Goal: Task Accomplishment & Management: Manage account settings

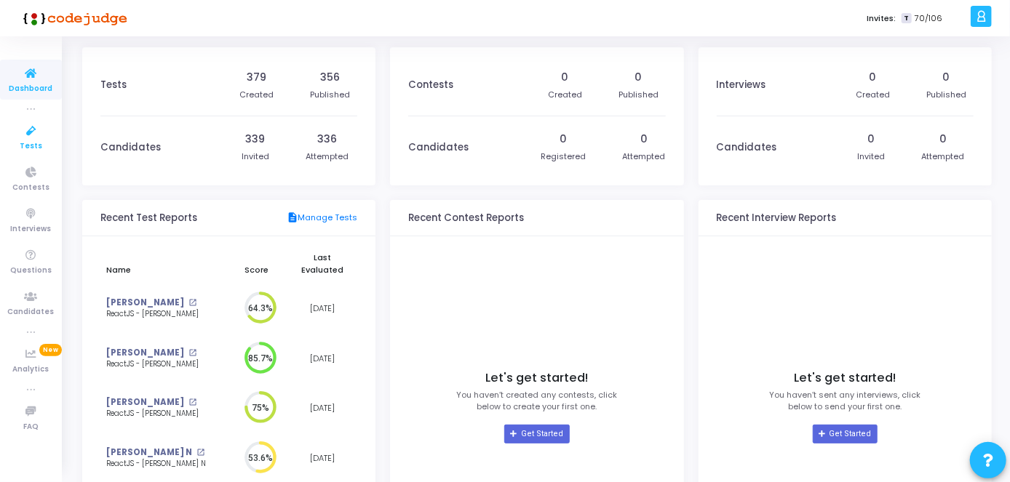
click at [42, 146] on link "Tests" at bounding box center [31, 137] width 62 height 40
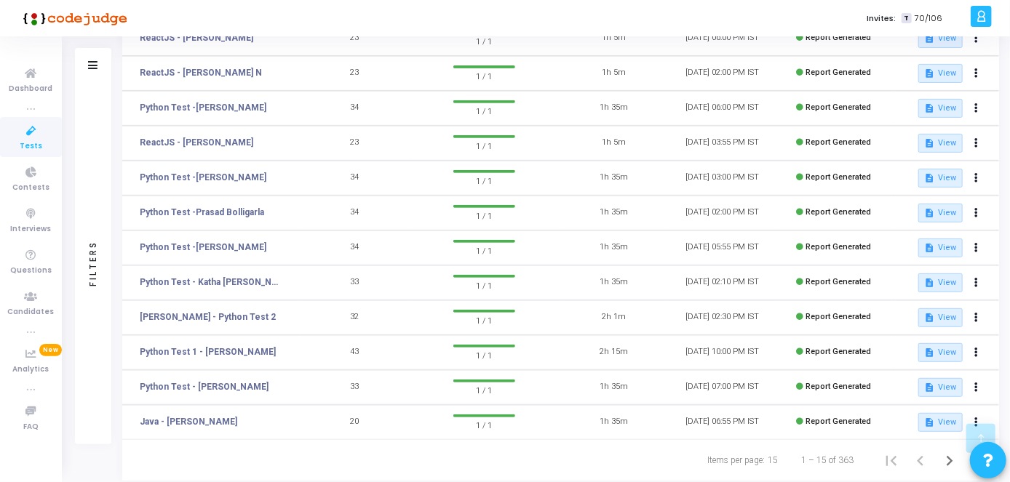
scroll to position [291, 0]
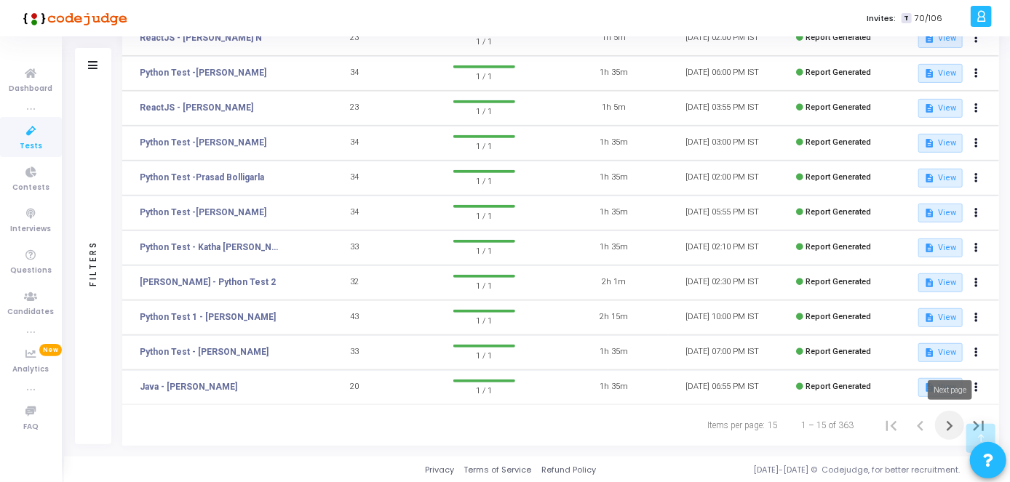
click at [939, 431] on icon "Next page" at bounding box center [949, 426] width 20 height 20
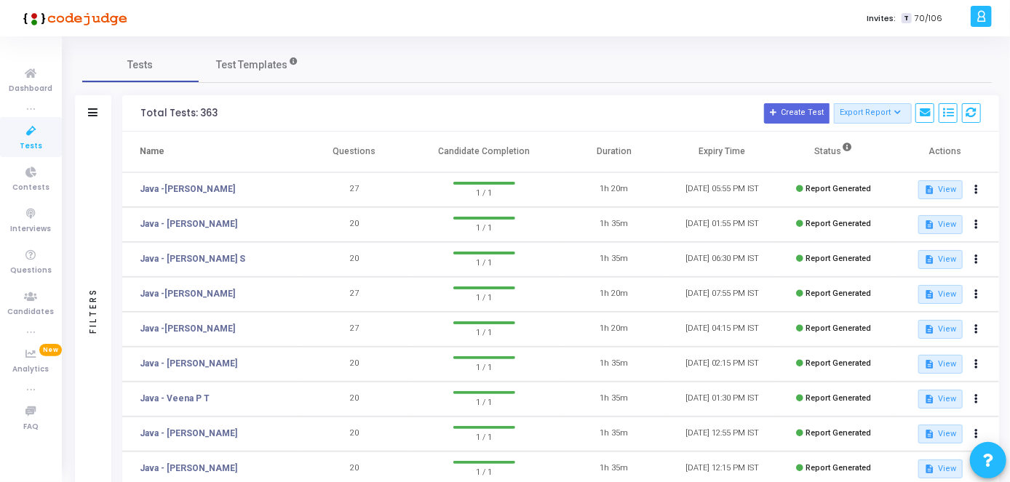
scroll to position [291, 0]
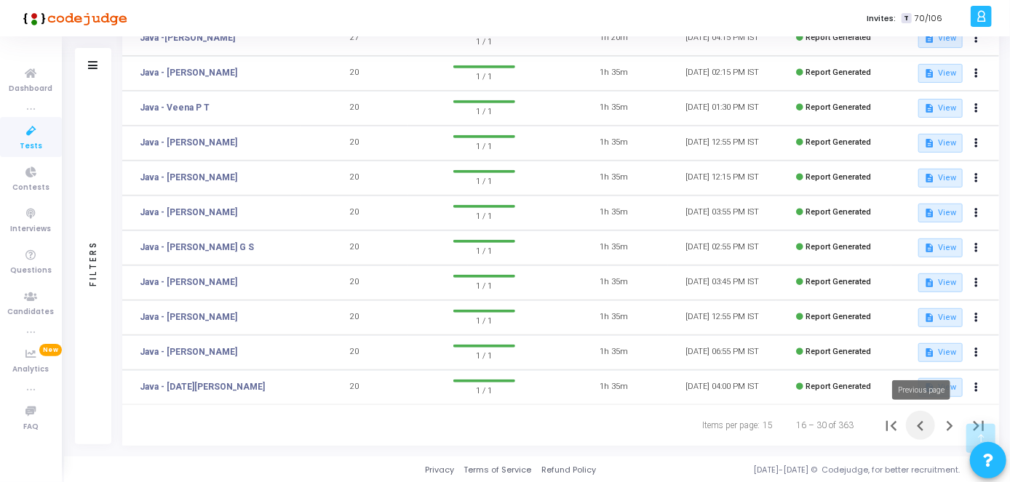
click at [923, 431] on icon "Previous page" at bounding box center [920, 426] width 20 height 20
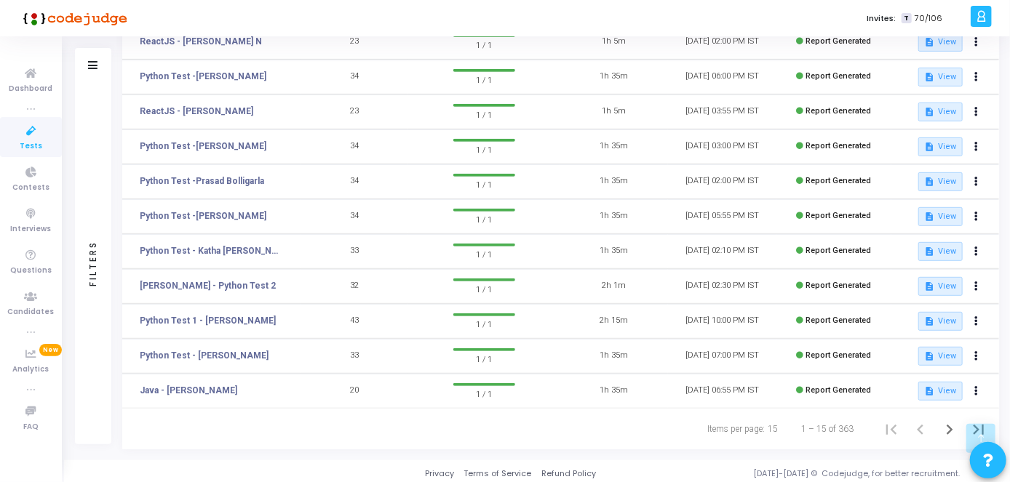
scroll to position [291, 0]
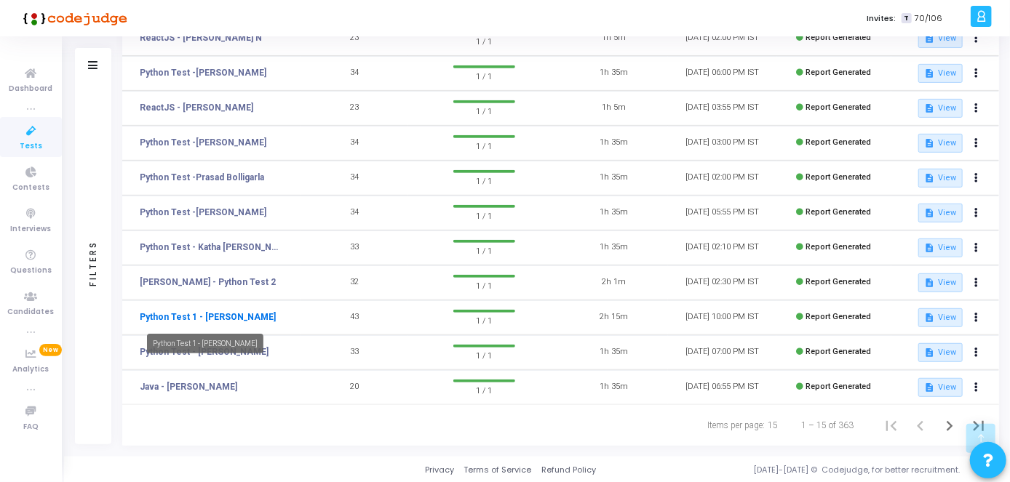
click at [197, 313] on link "Python Test 1 - [PERSON_NAME]" at bounding box center [208, 317] width 136 height 13
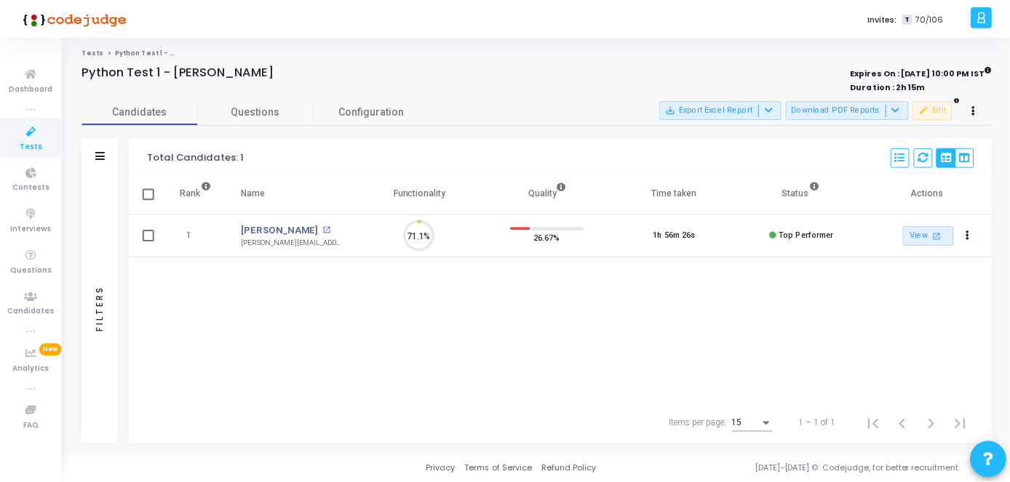
scroll to position [31, 36]
click at [32, 126] on icon at bounding box center [31, 131] width 31 height 18
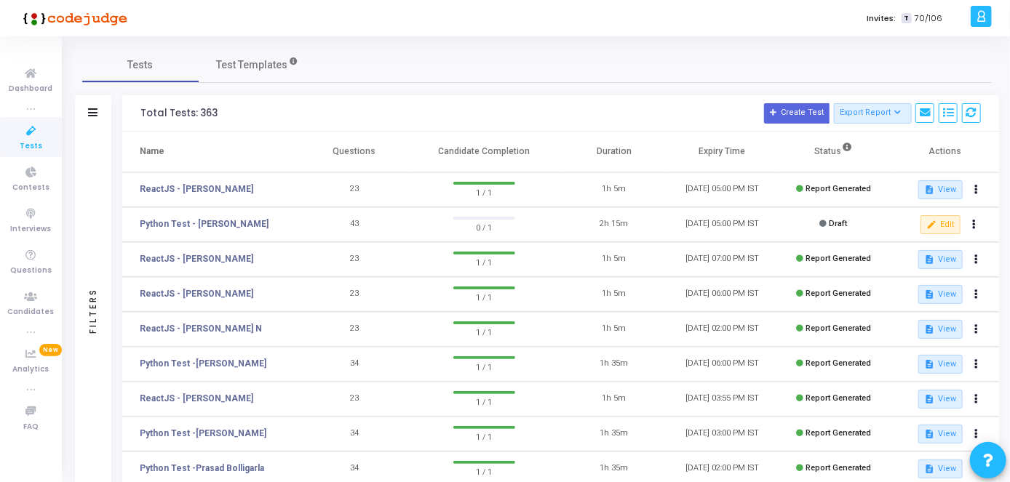
scroll to position [291, 0]
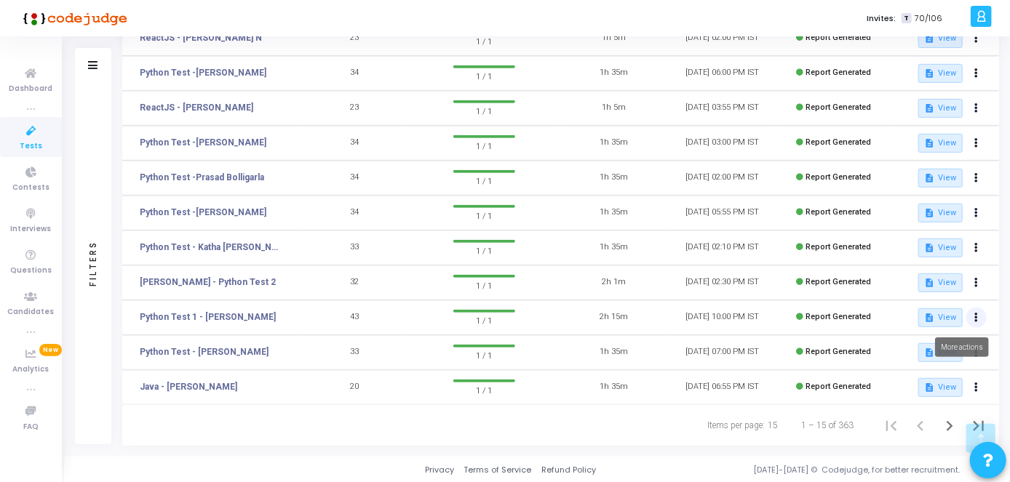
click at [978, 316] on button at bounding box center [976, 318] width 20 height 20
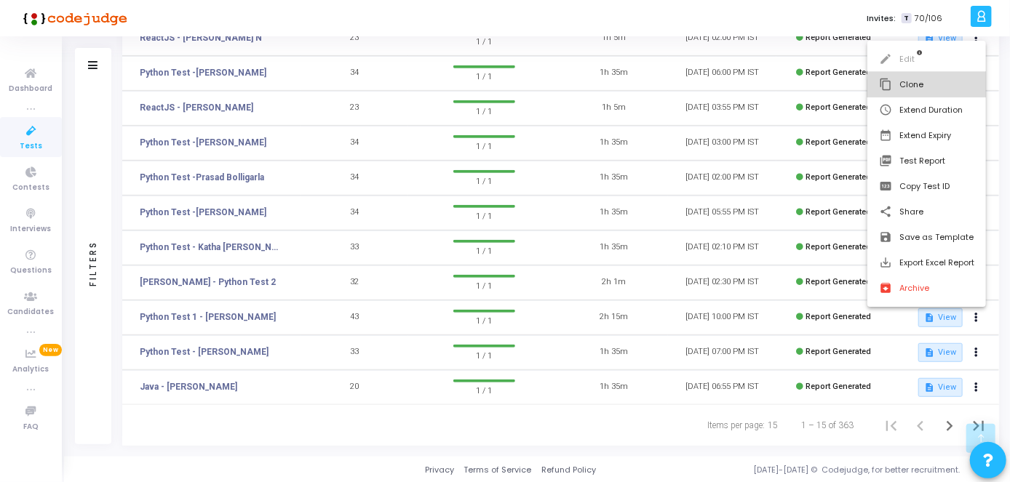
click at [960, 92] on button "content_copy Clone" at bounding box center [926, 84] width 119 height 25
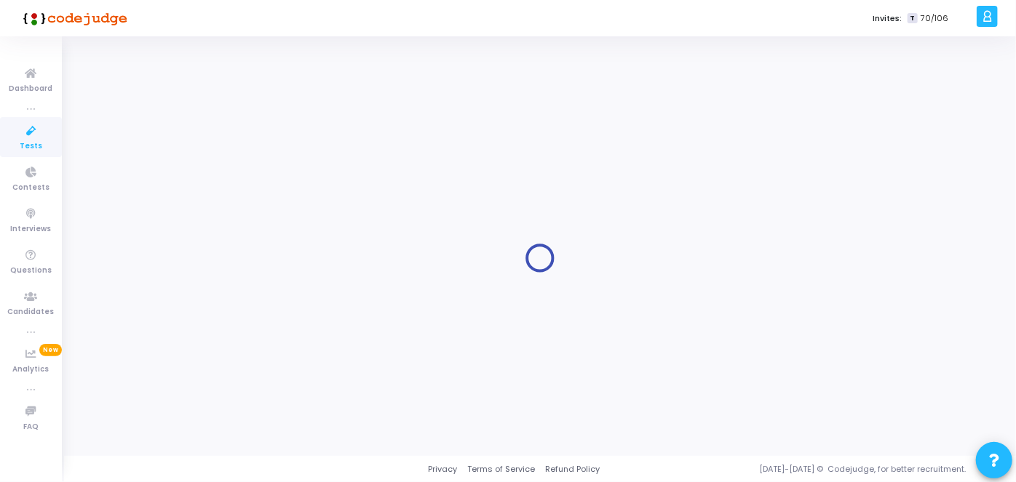
type input "Python Test 1 - [PERSON_NAME]"
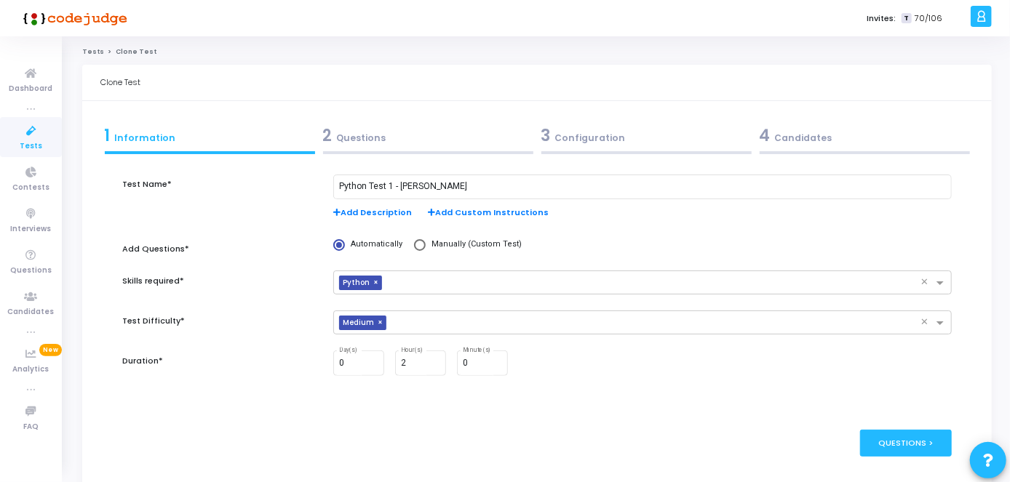
click at [438, 145] on div "2 Questions" at bounding box center [428, 136] width 210 height 24
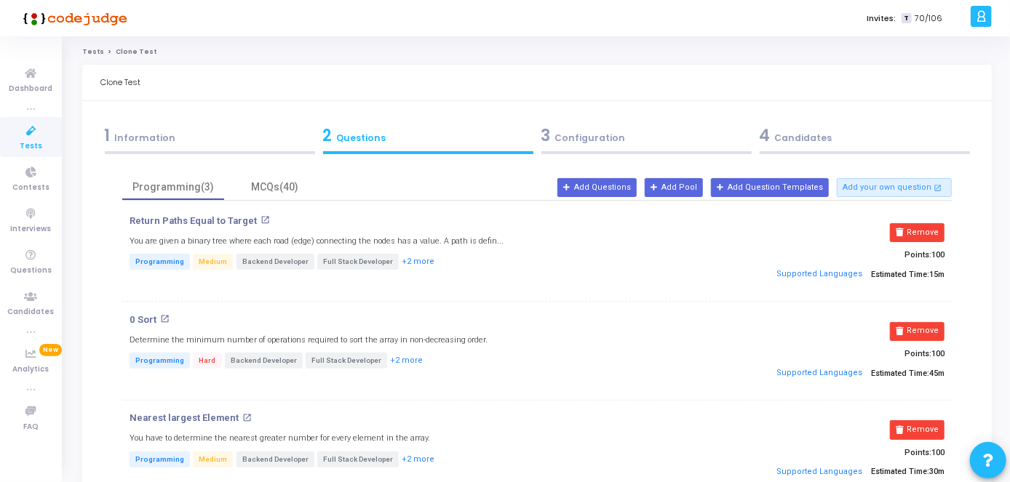
click at [314, 131] on div "1 Information" at bounding box center [210, 136] width 210 height 24
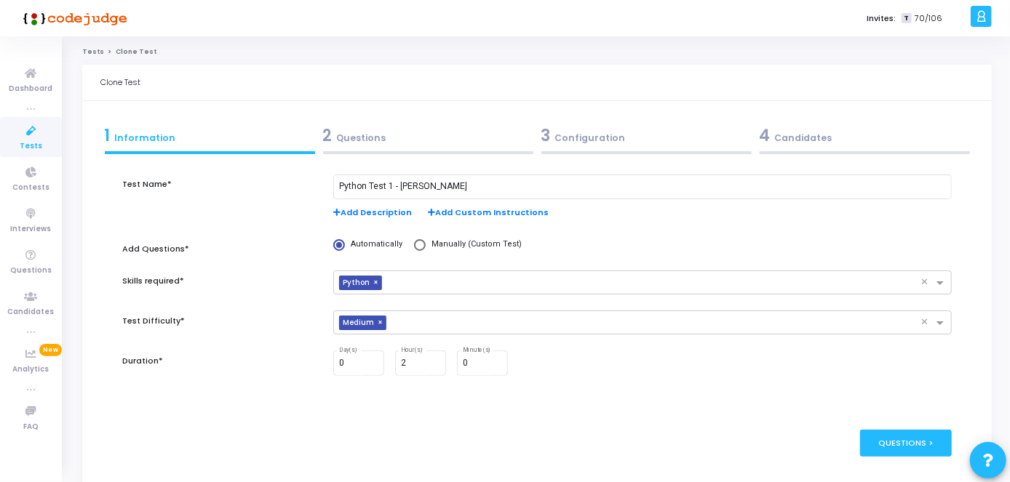
click at [399, 138] on div "2 Questions" at bounding box center [428, 136] width 210 height 24
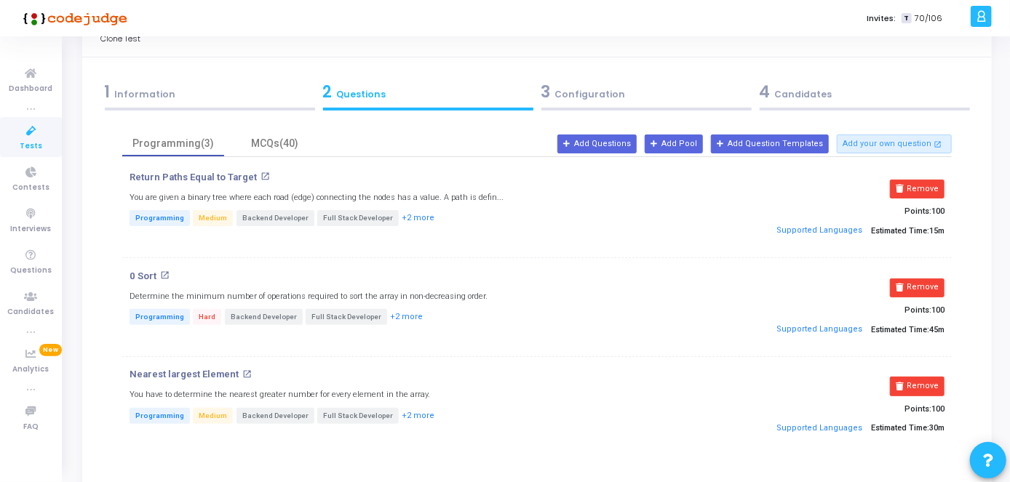
scroll to position [42, 0]
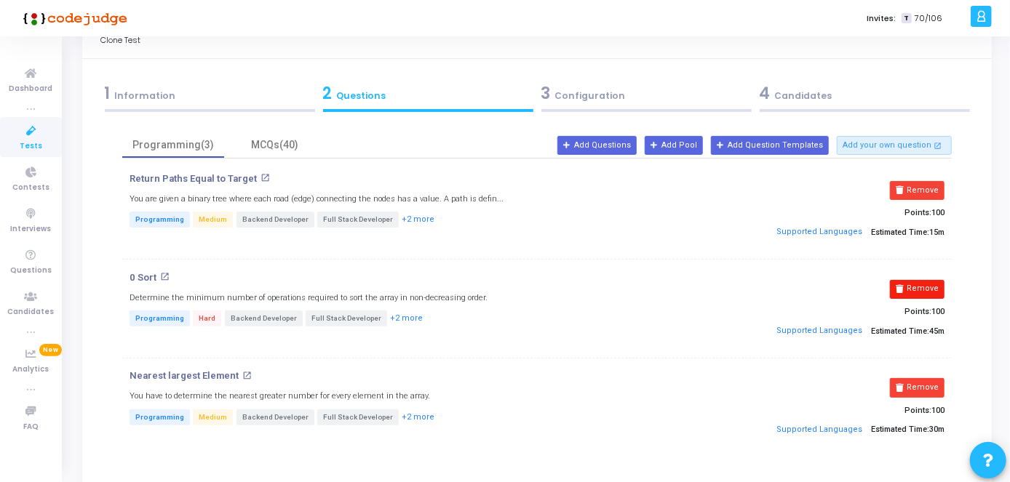
click at [909, 290] on button "Remove" at bounding box center [917, 289] width 55 height 19
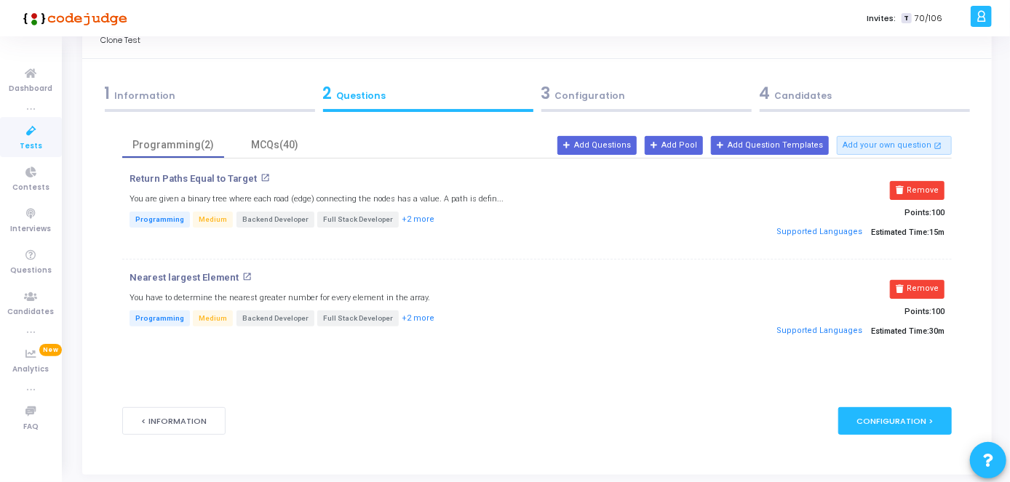
click at [655, 99] on div "3 Configuration" at bounding box center [646, 93] width 210 height 24
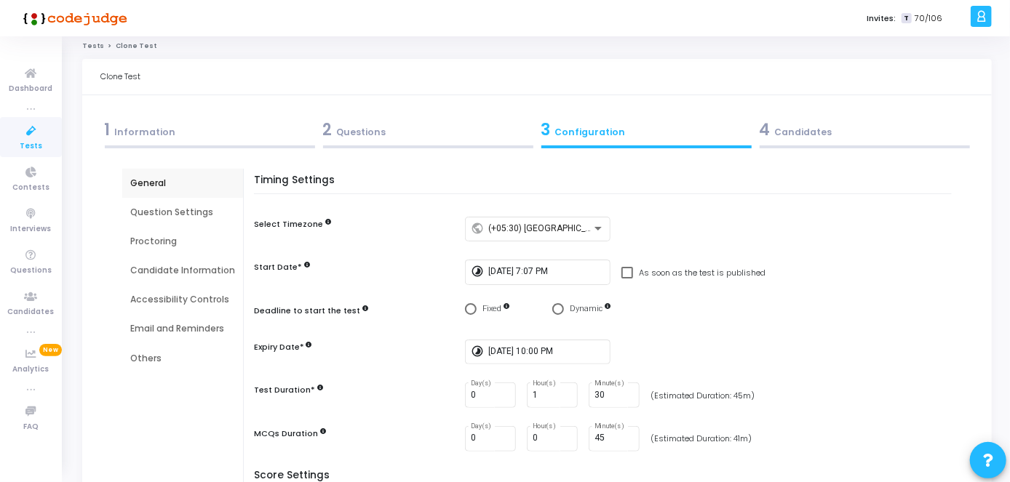
scroll to position [0, 0]
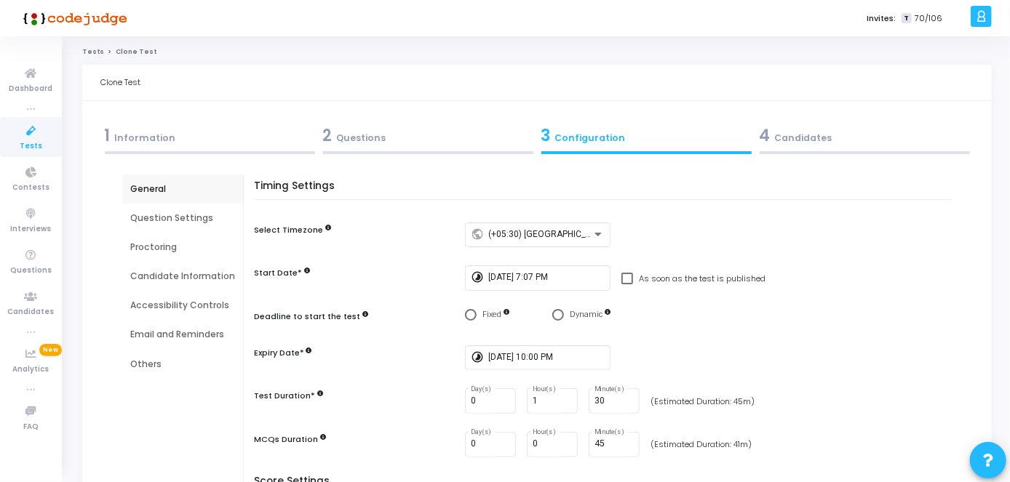
click at [485, 126] on div "2 Questions" at bounding box center [428, 136] width 210 height 24
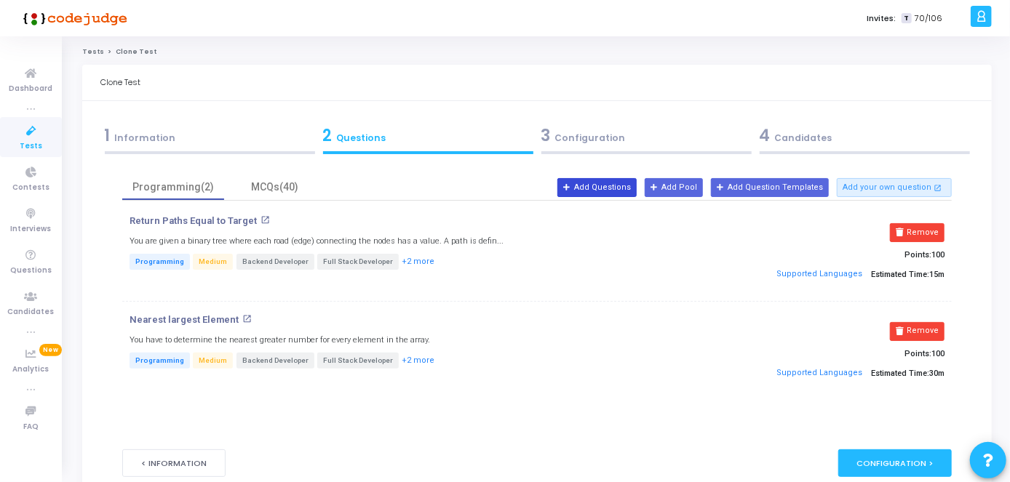
click at [636, 180] on button "Add Questions" at bounding box center [596, 187] width 79 height 19
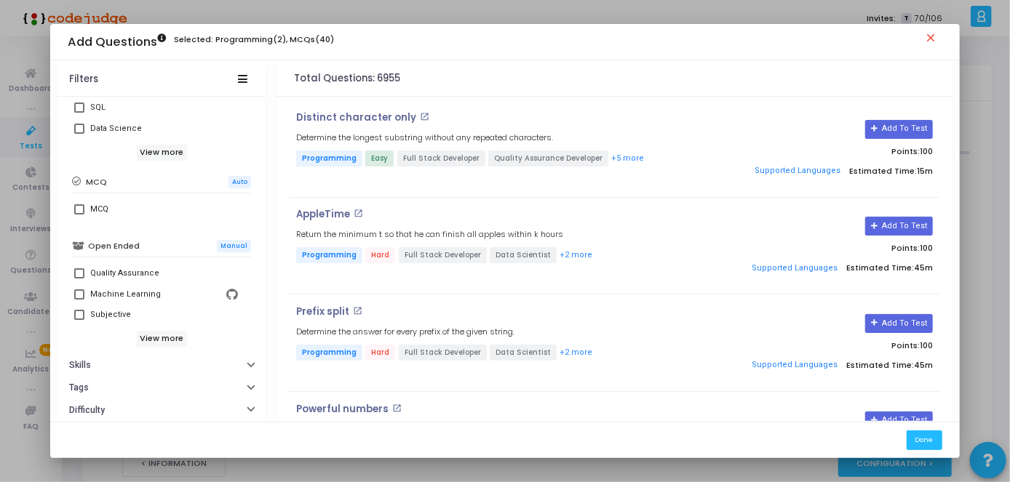
scroll to position [319, 0]
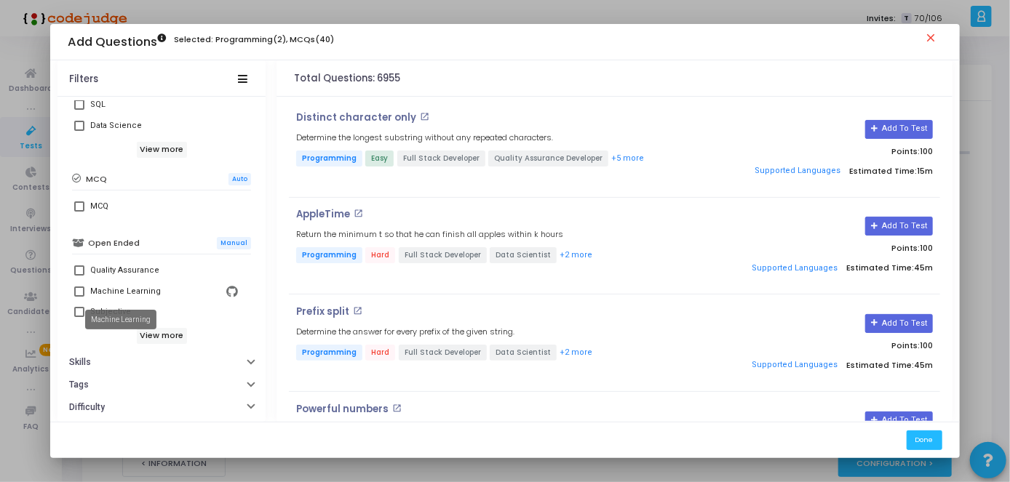
click at [136, 306] on mat-tooltip-component "Machine Learning" at bounding box center [121, 320] width 92 height 40
click at [175, 332] on h6 "View more" at bounding box center [162, 336] width 50 height 16
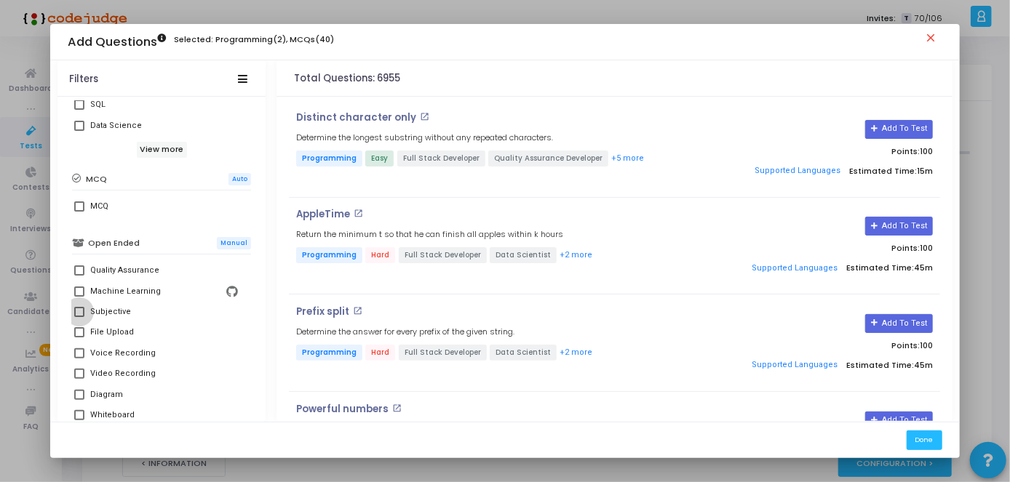
click at [127, 318] on div "Subjective" at bounding box center [164, 311] width 148 height 17
click at [79, 318] on input "Subjective" at bounding box center [79, 317] width 1 height 1
checkbox input "true"
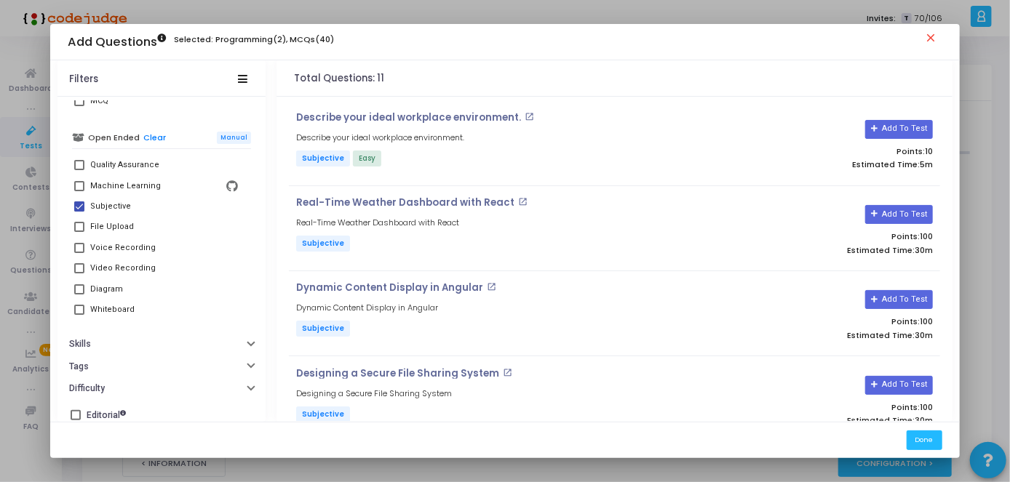
scroll to position [431, 0]
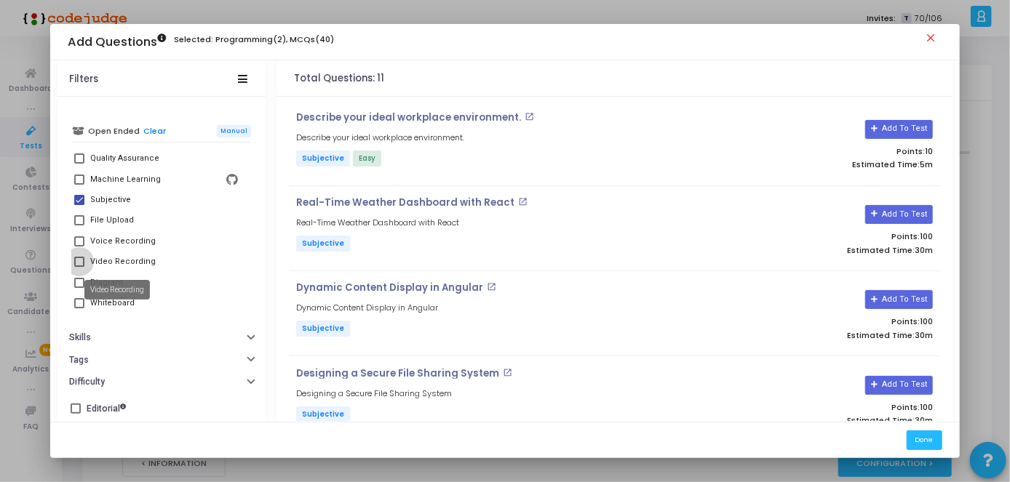
click at [133, 266] on div "Video Recording" at bounding box center [122, 261] width 65 height 17
click at [79, 267] on input "Video Recording" at bounding box center [79, 267] width 1 height 1
checkbox input "true"
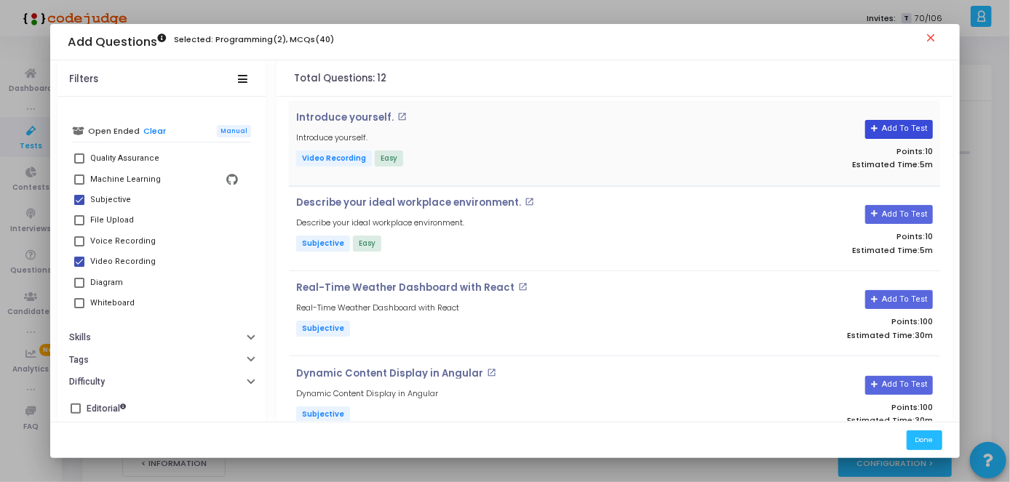
click at [906, 130] on button "Add To Test" at bounding box center [899, 129] width 68 height 19
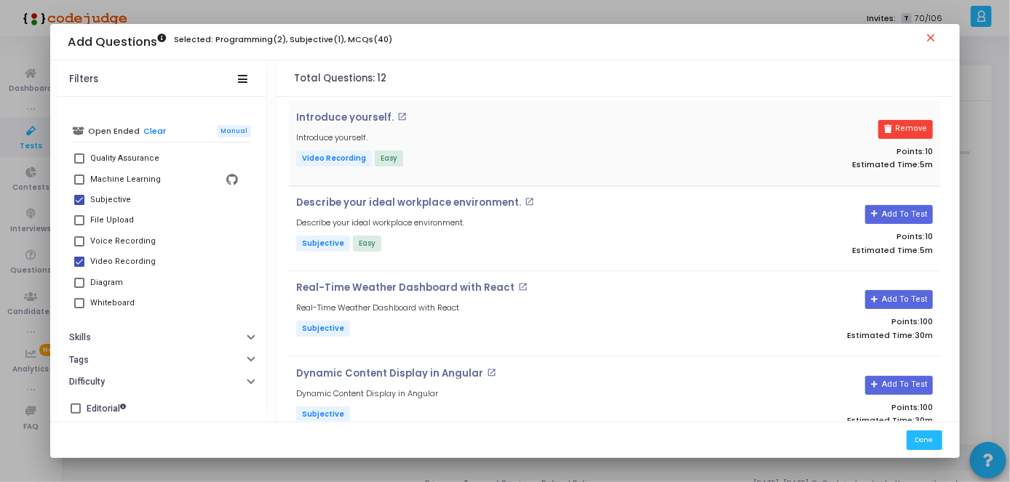
click at [942, 33] on mat-icon "close" at bounding box center [933, 39] width 17 height 17
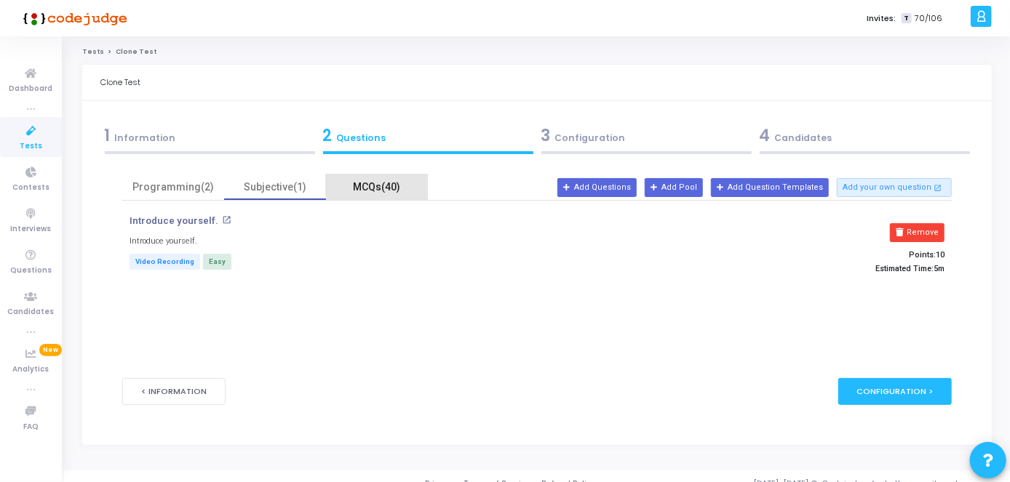
click at [400, 185] on div "MCQs(40)" at bounding box center [377, 187] width 84 height 15
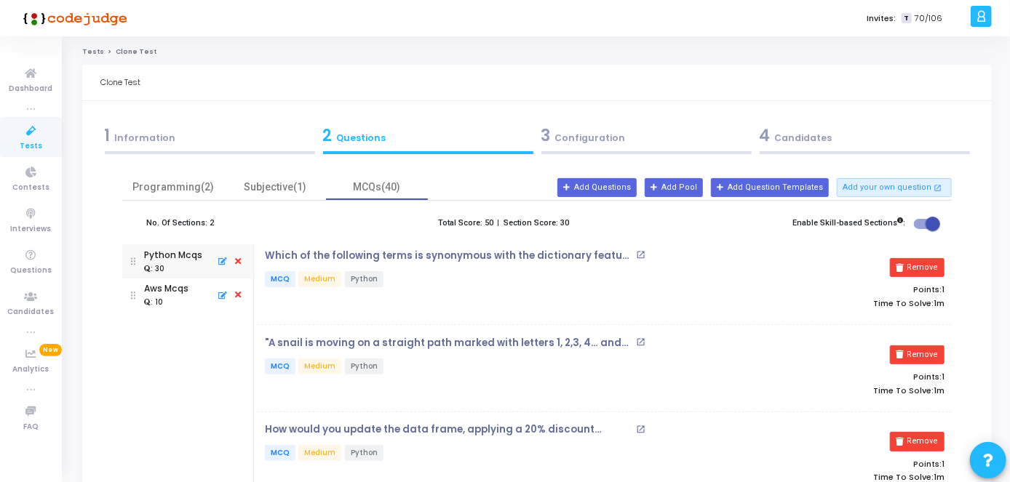
click at [669, 284] on p "MCQ Medium Python" at bounding box center [489, 280] width 448 height 18
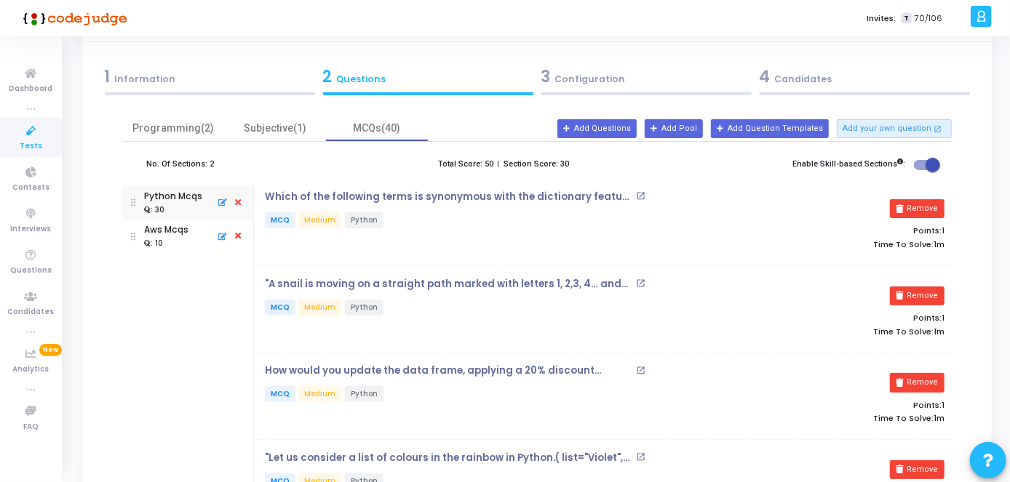
scroll to position [0, 0]
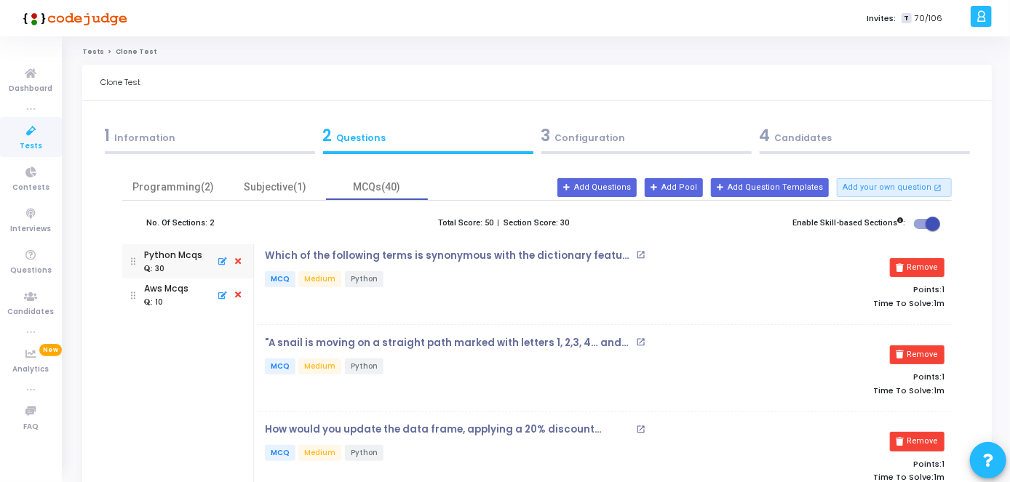
drag, startPoint x: 1009, startPoint y: 63, endPoint x: 1015, endPoint y: 78, distance: 16.3
click at [1009, 78] on html "</div></div> T [PERSON_NAME] Subscribe to a plan of your choice Settings Accoun…" at bounding box center [505, 241] width 1010 height 482
click at [279, 195] on div "Subjective(1)" at bounding box center [275, 187] width 102 height 25
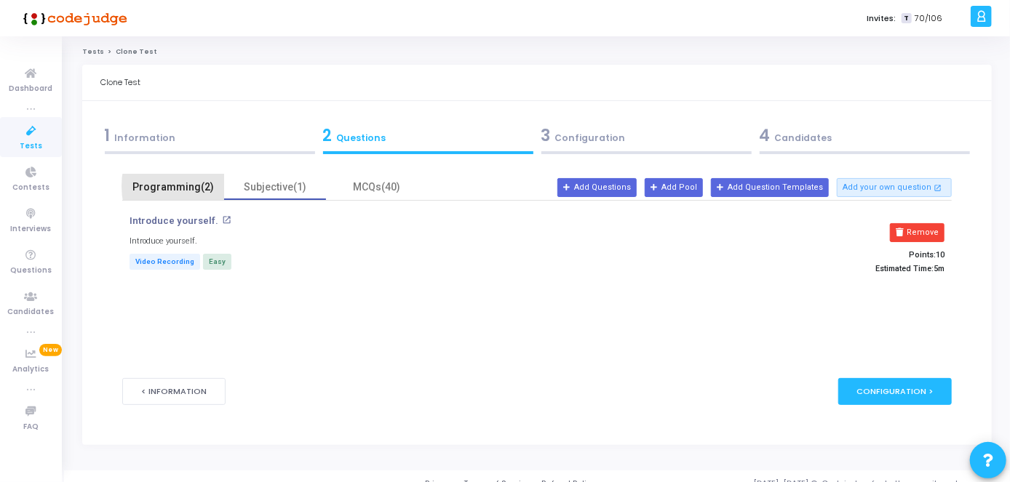
click at [210, 186] on div "Programming(2)" at bounding box center [173, 187] width 84 height 15
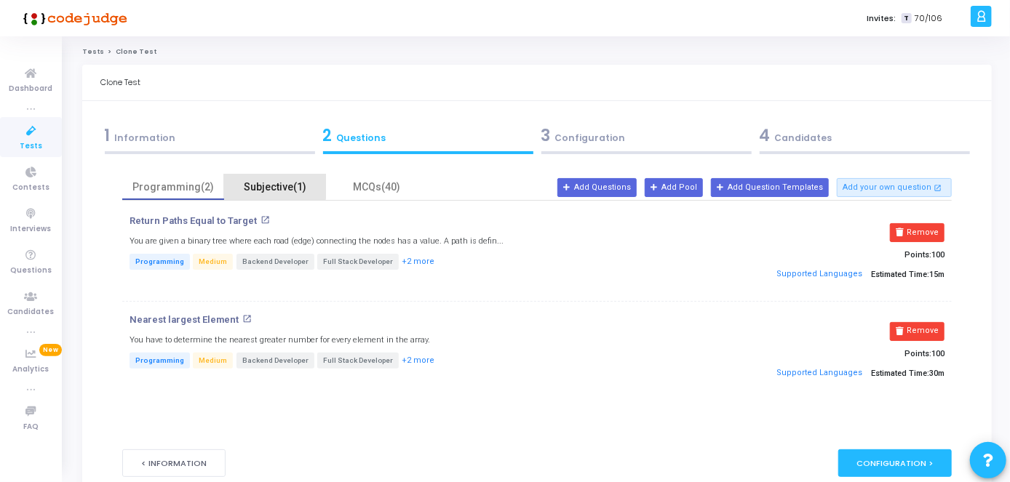
click at [269, 186] on div "Subjective(1)" at bounding box center [275, 187] width 84 height 15
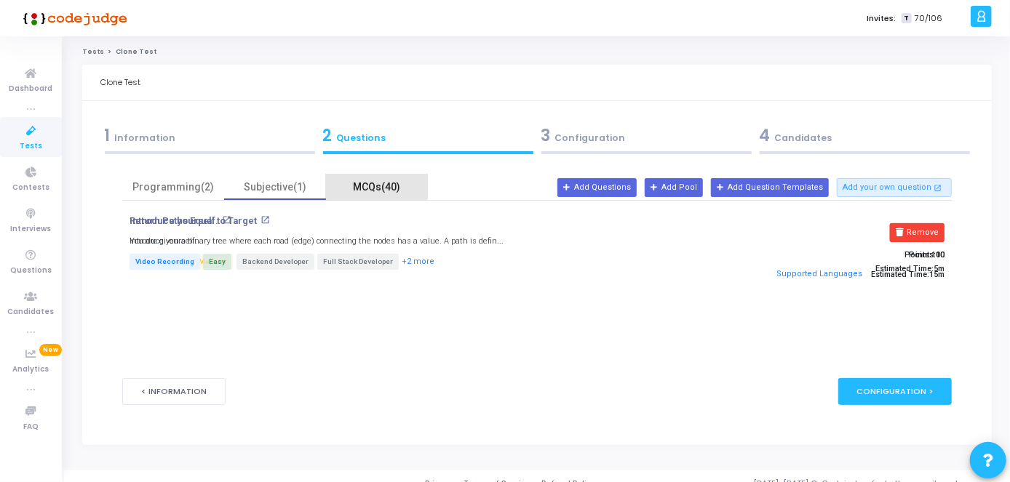
click at [350, 183] on div "MCQs(40)" at bounding box center [377, 187] width 84 height 15
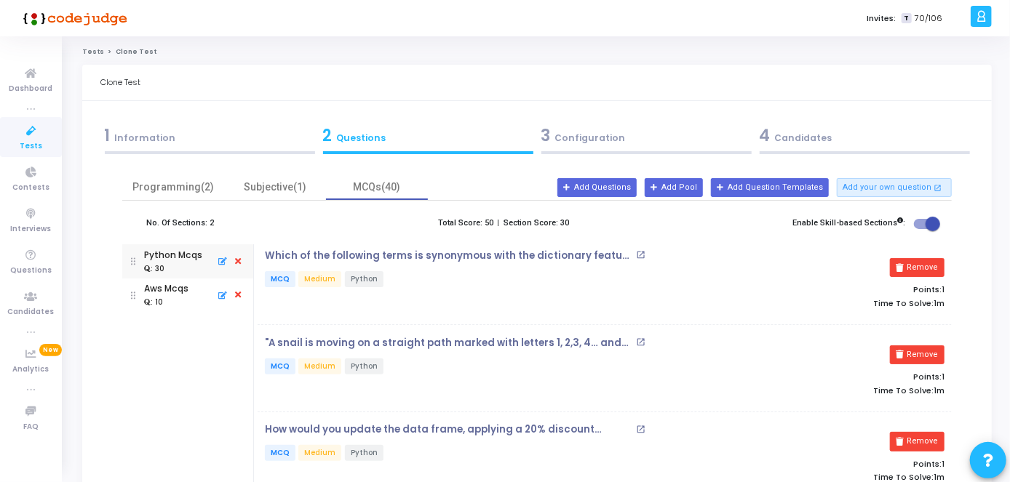
click at [597, 121] on div "3 Configuration" at bounding box center [646, 138] width 218 height 39
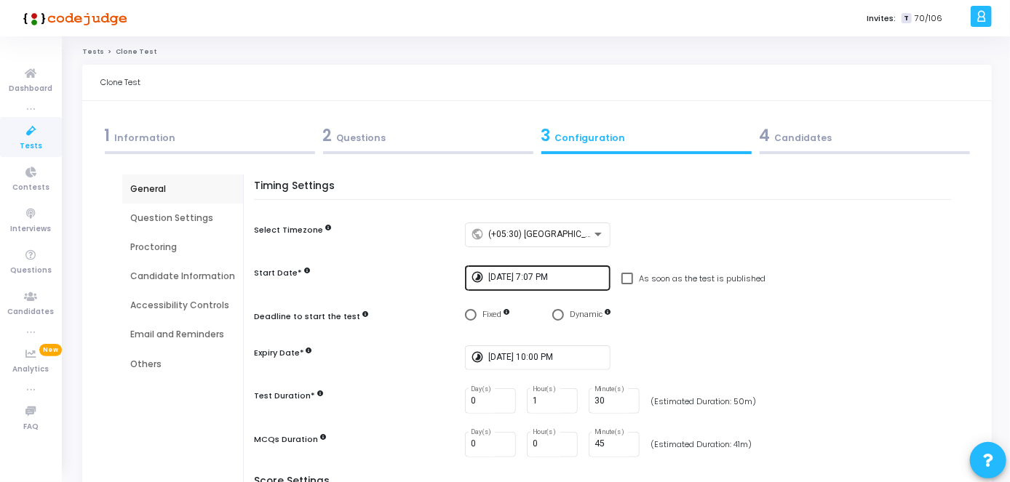
click at [533, 271] on div "[DATE] 7:07 PM" at bounding box center [546, 277] width 116 height 27
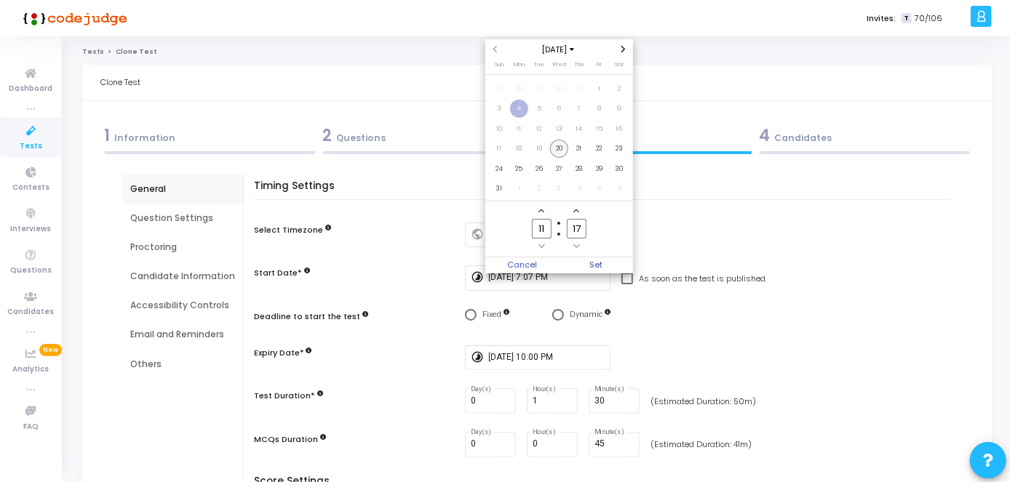
click at [553, 145] on span "20" at bounding box center [559, 149] width 18 height 18
click at [546, 228] on input "11" at bounding box center [541, 229] width 19 height 20
type input "12"
click at [582, 233] on input "17" at bounding box center [576, 229] width 19 height 20
type input "1"
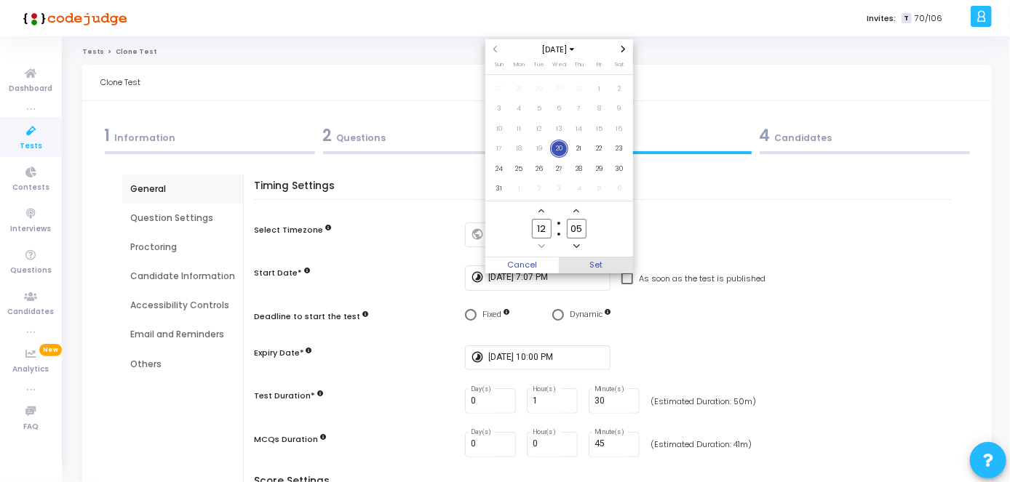
type input "05"
click at [591, 263] on span "Set" at bounding box center [596, 266] width 74 height 16
type input "[DATE] 12:05 PM"
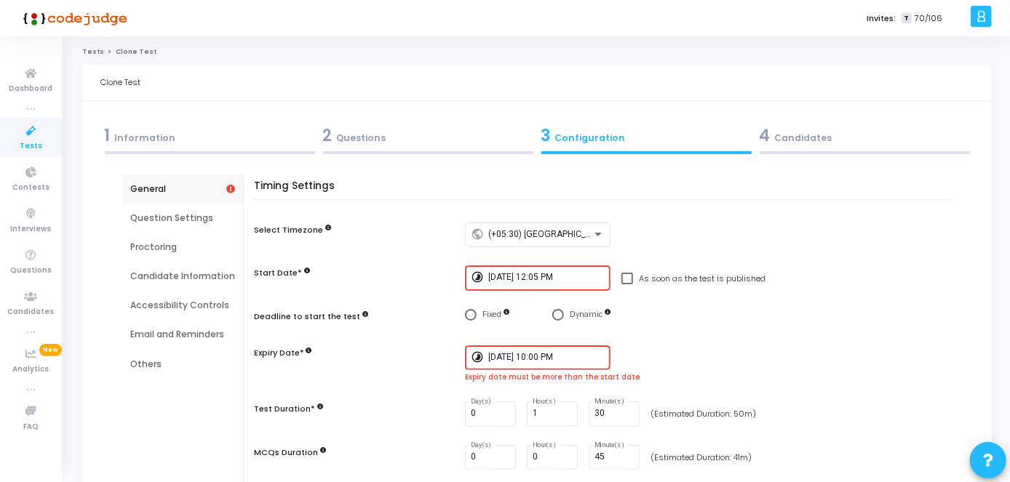
click at [531, 363] on div "[DATE] 10:00 PM" at bounding box center [546, 356] width 116 height 27
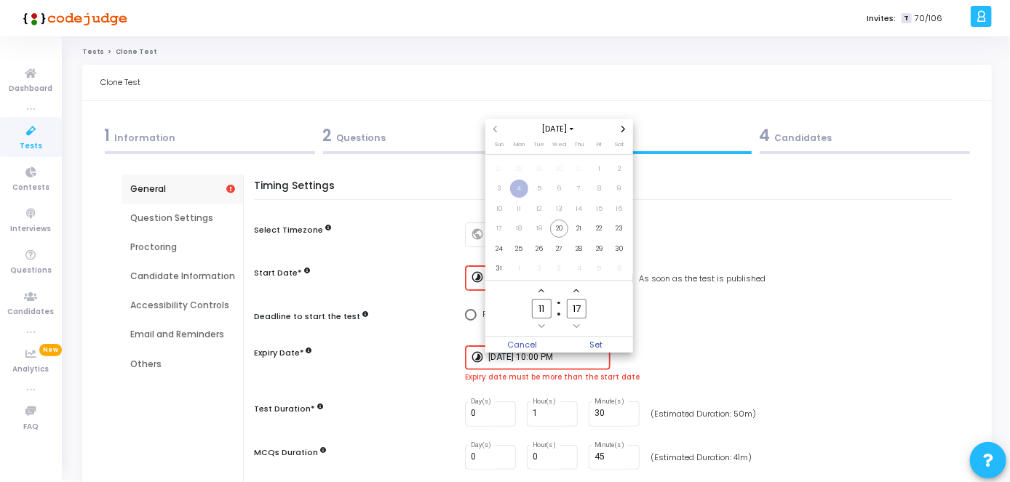
click at [542, 311] on input "11" at bounding box center [541, 309] width 19 height 20
type input "14"
click at [581, 308] on input "17" at bounding box center [576, 309] width 19 height 20
type input "1"
type input "00"
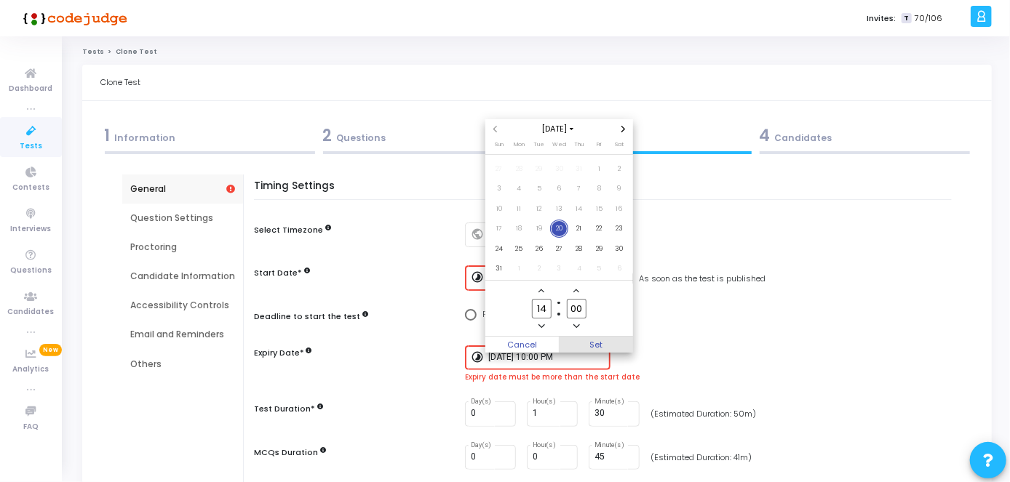
click at [613, 348] on span "Set" at bounding box center [596, 345] width 74 height 16
type input "[DATE] 2:00 PM"
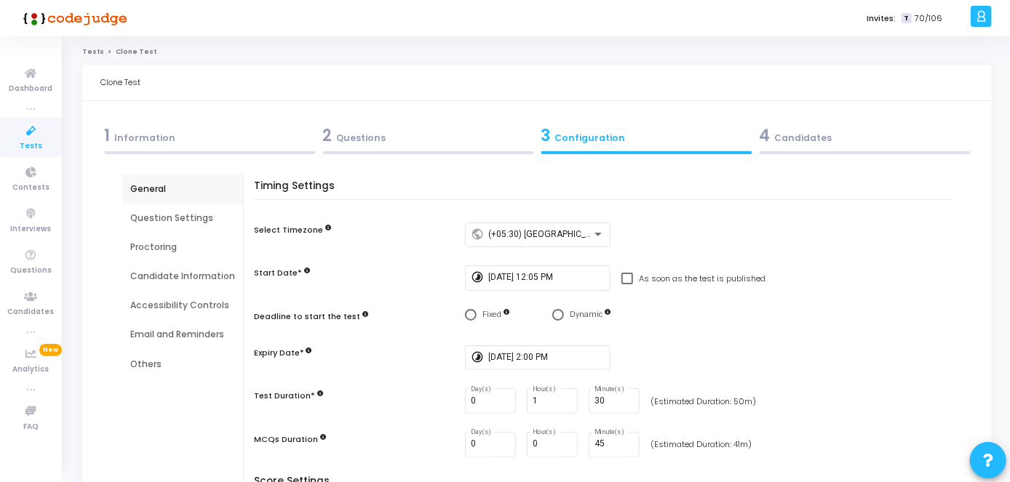
click at [814, 142] on div "4 Candidates" at bounding box center [865, 136] width 210 height 24
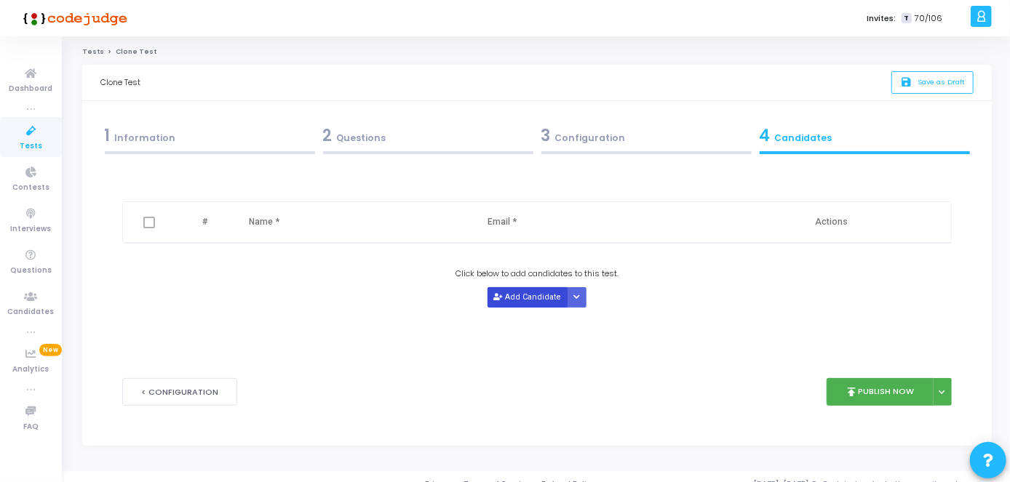
click at [533, 293] on button "Add Candidate" at bounding box center [527, 297] width 80 height 20
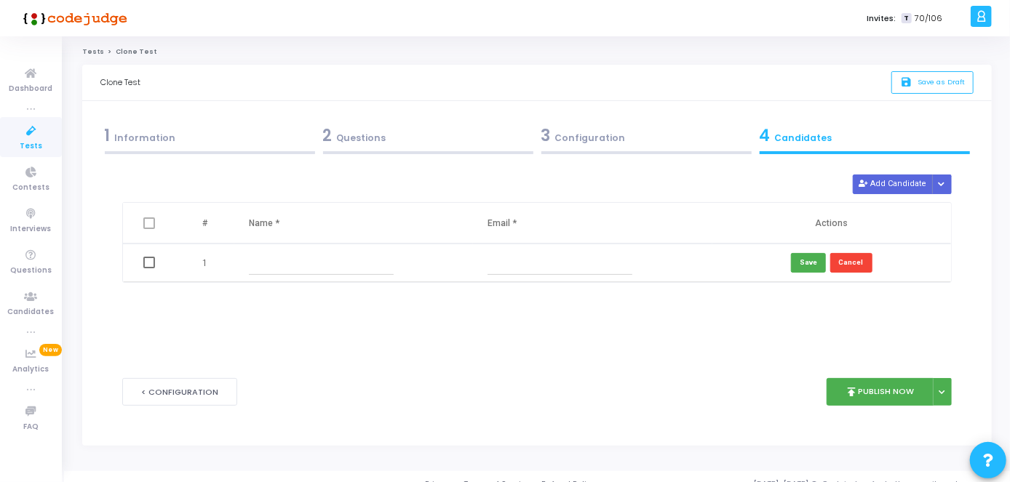
click at [338, 268] on input "text" at bounding box center [321, 263] width 145 height 24
paste input "[PERSON_NAME]"
type input "[PERSON_NAME]"
click at [551, 271] on input "text" at bounding box center [559, 263] width 145 height 24
paste input "[EMAIL_ADDRESS][DOMAIN_NAME]"
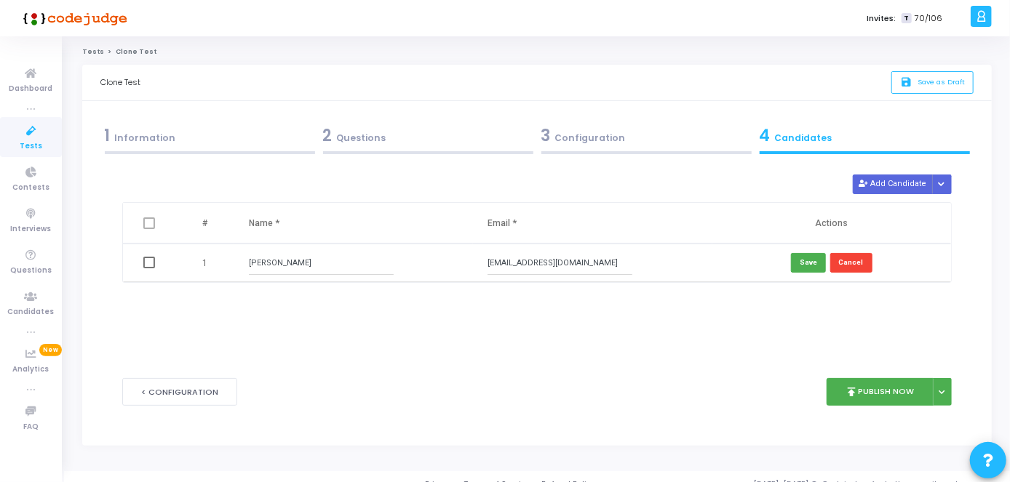
type input "[EMAIL_ADDRESS][DOMAIN_NAME]"
click at [578, 131] on div "3 Configuration" at bounding box center [646, 136] width 210 height 24
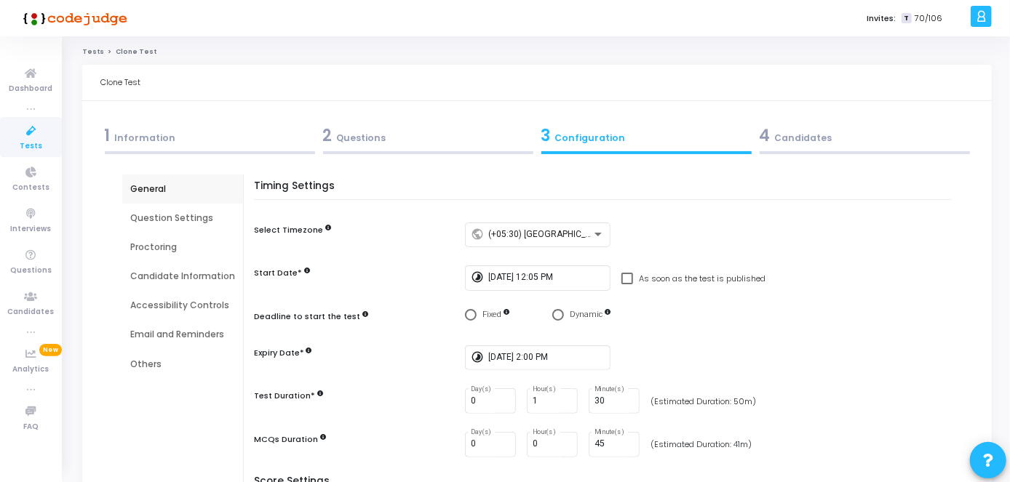
click at [456, 151] on div at bounding box center [428, 152] width 210 height 3
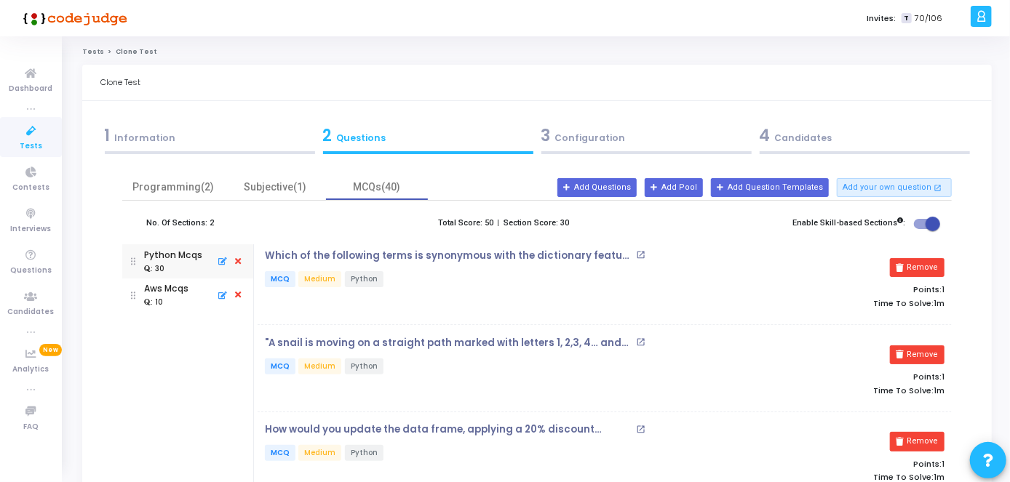
click at [267, 139] on div "1 Information" at bounding box center [210, 136] width 210 height 24
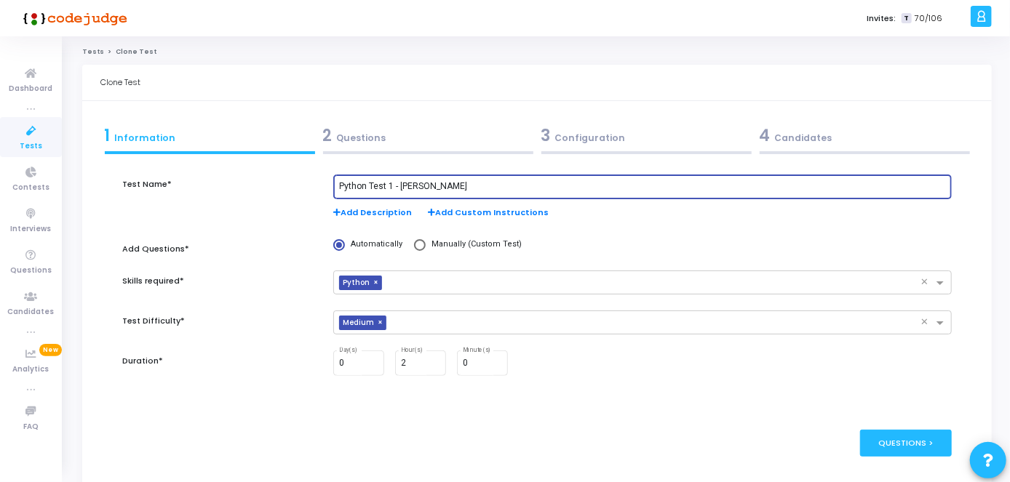
click at [485, 187] on input "Python Test 1 - [PERSON_NAME]" at bounding box center [642, 187] width 607 height 10
click at [391, 187] on input "Python Test 1 -" at bounding box center [642, 187] width 607 height 10
click at [417, 183] on input "Python Test -" at bounding box center [642, 187] width 607 height 10
type input "Python Test - [PERSON_NAME]"
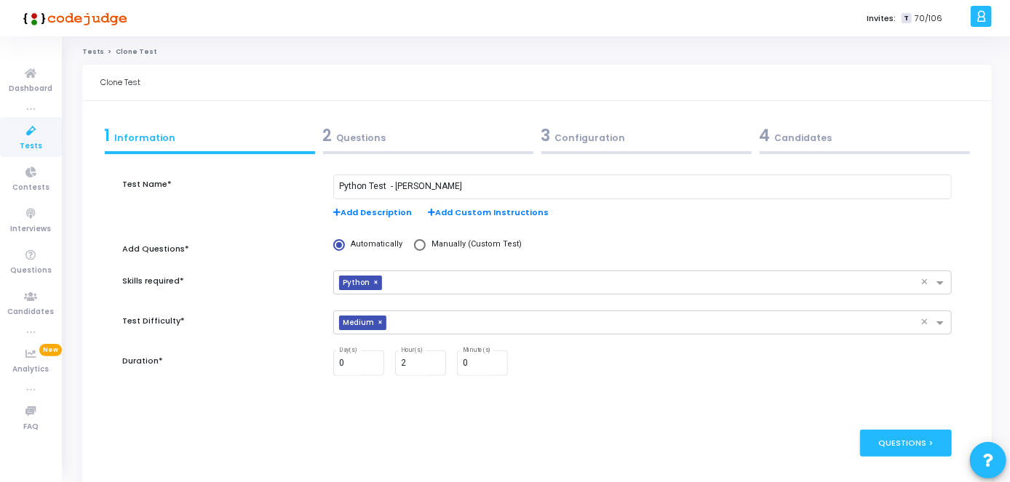
click at [830, 132] on div "4 Candidates" at bounding box center [865, 136] width 210 height 24
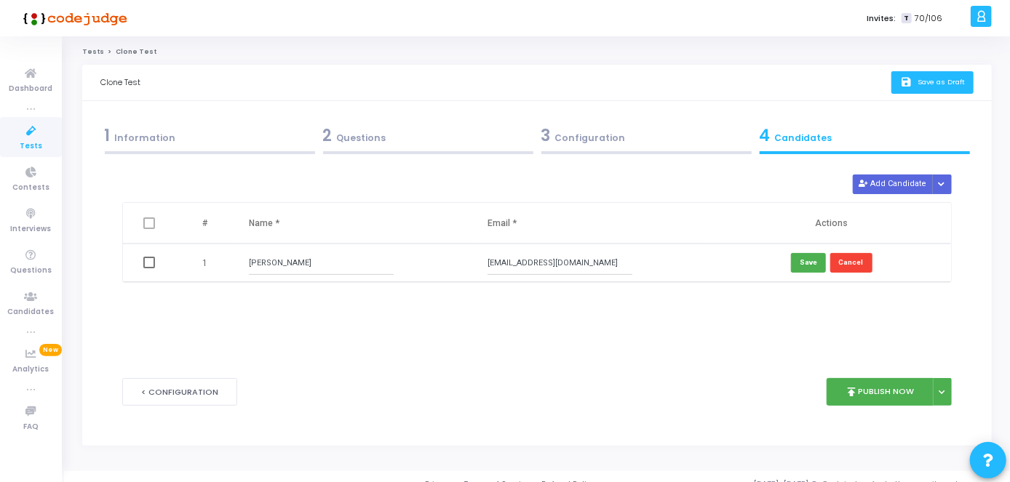
click at [925, 80] on span "Save as Draft" at bounding box center [940, 81] width 47 height 9
